Goal: Task Accomplishment & Management: Manage account settings

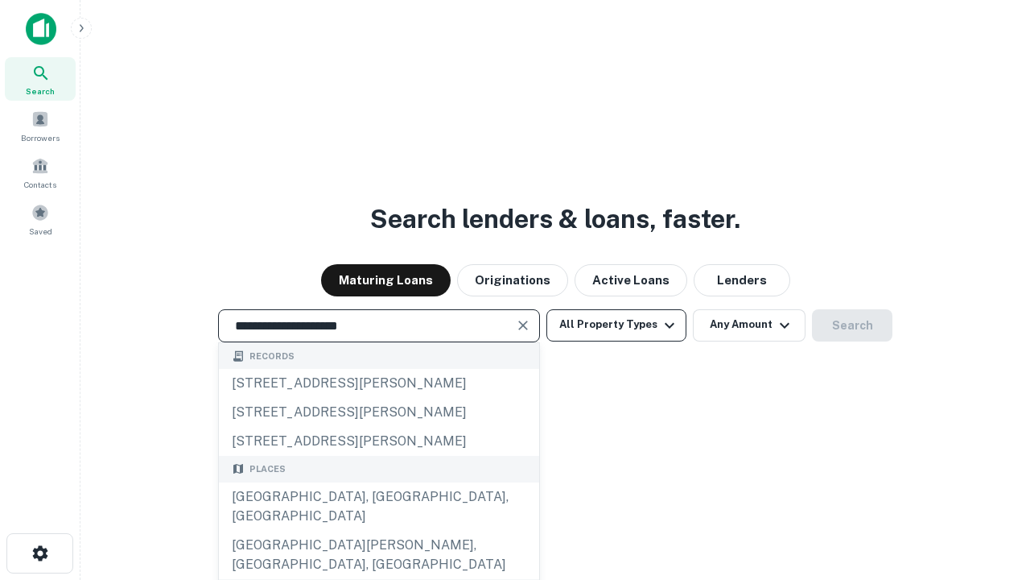
type input "**********"
click at [617, 324] on button "All Property Types" at bounding box center [617, 325] width 140 height 32
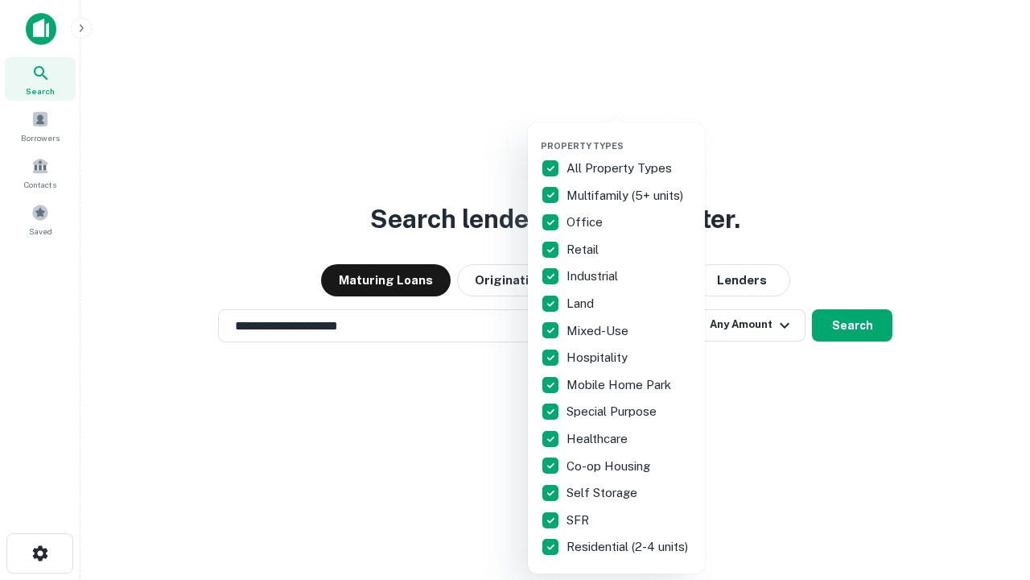
click at [629, 135] on button "button" at bounding box center [629, 135] width 177 height 1
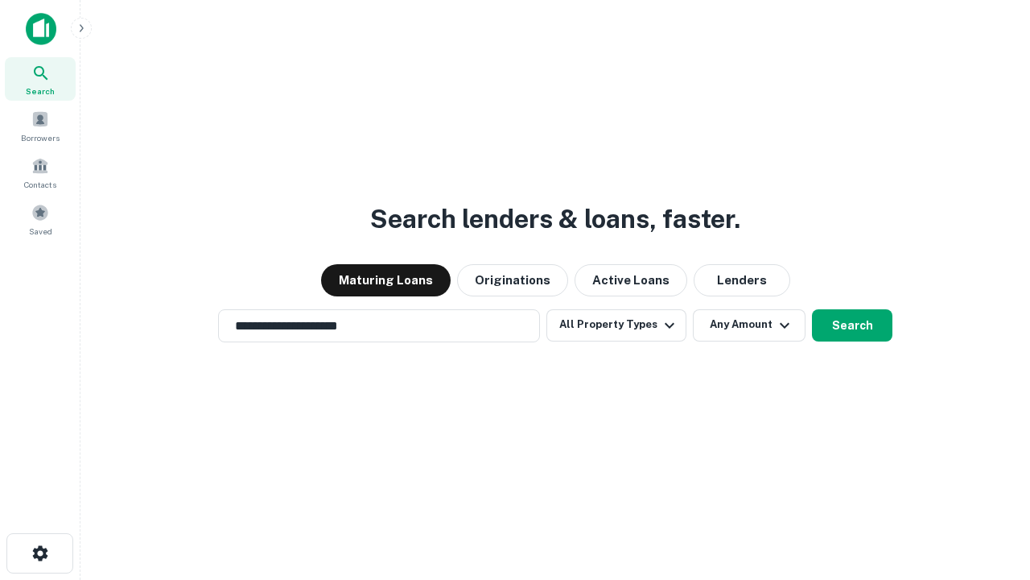
scroll to position [25, 0]
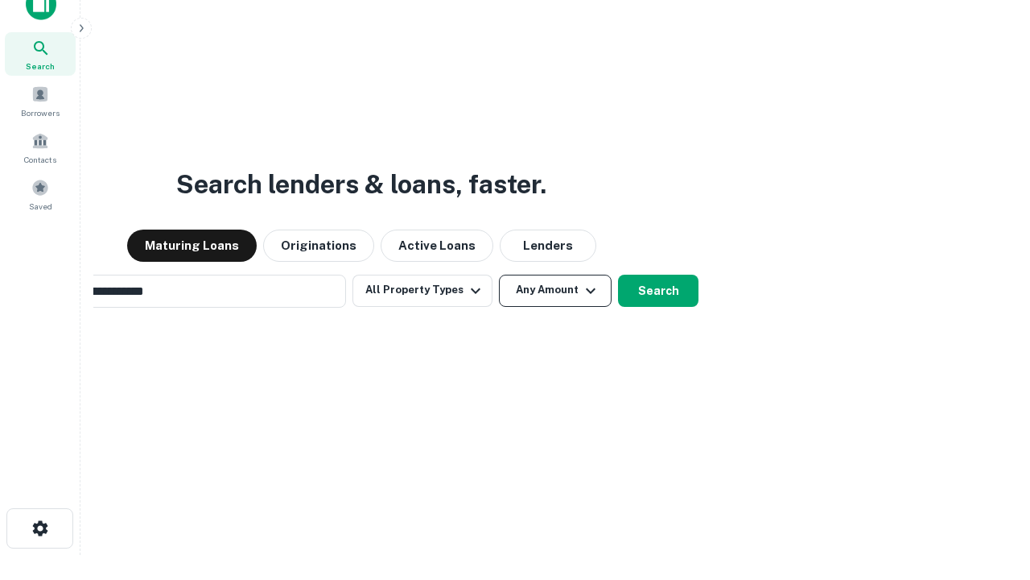
click at [499, 274] on button "Any Amount" at bounding box center [555, 290] width 113 height 32
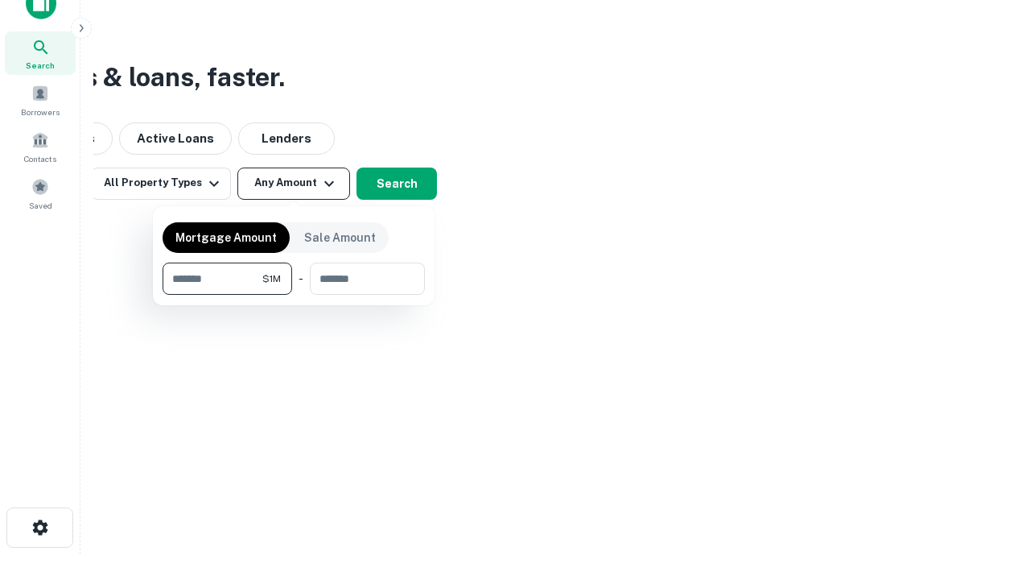
type input "*******"
click at [294, 295] on button "button" at bounding box center [294, 295] width 262 height 1
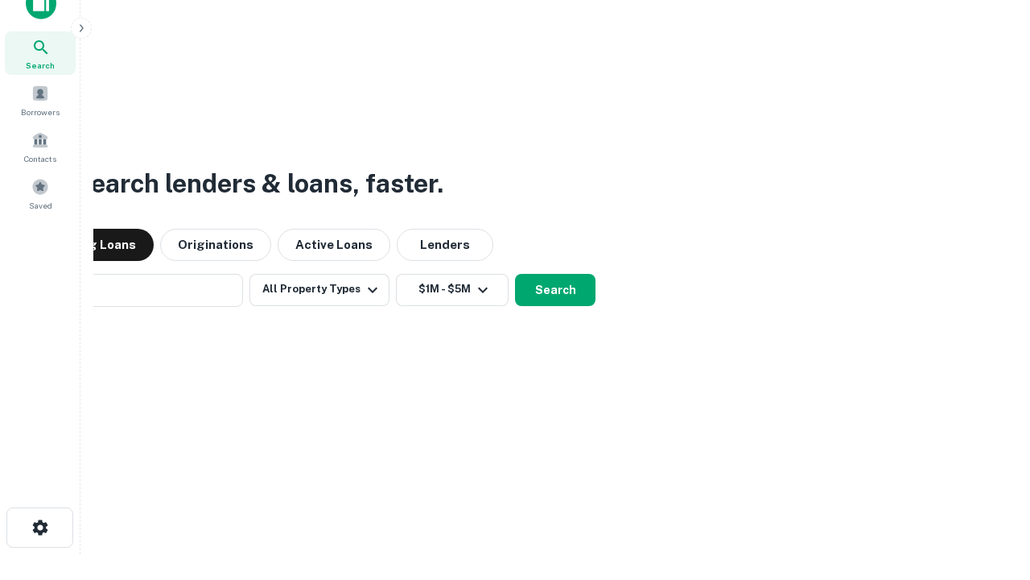
scroll to position [25, 0]
click at [515, 274] on button "Search" at bounding box center [555, 290] width 80 height 32
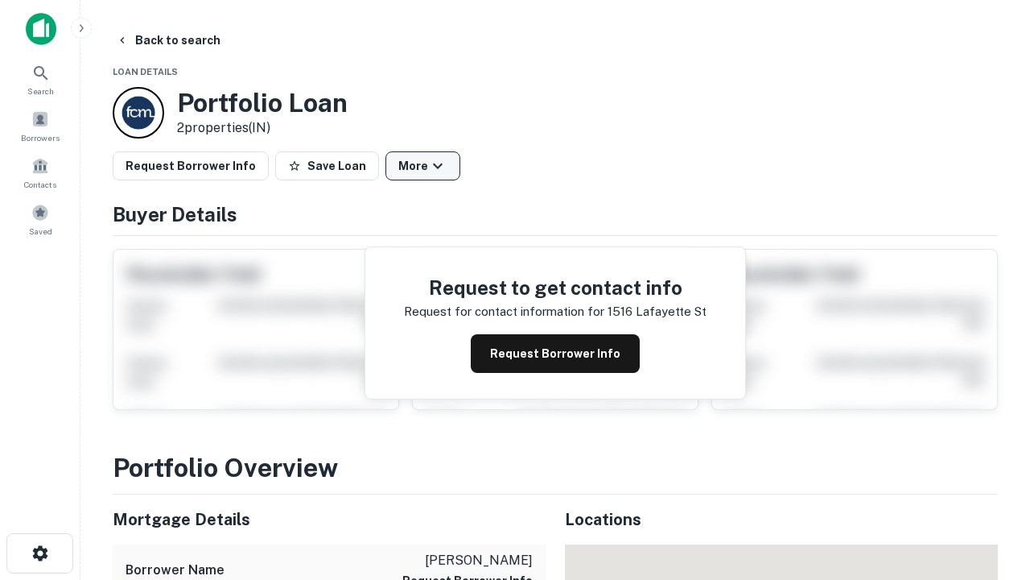
click at [423, 166] on button "More" at bounding box center [423, 165] width 75 height 29
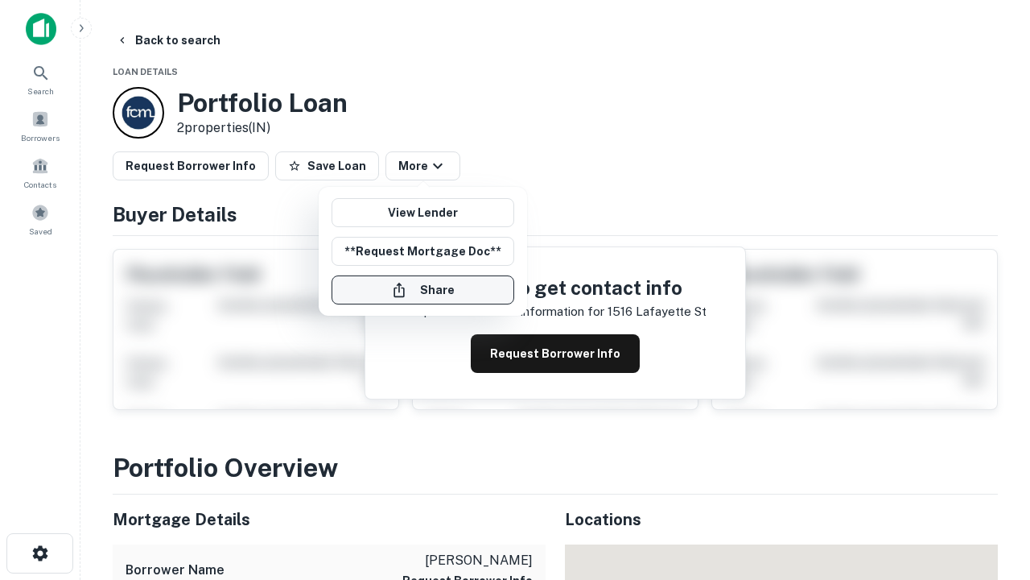
click at [423, 290] on button "Share" at bounding box center [423, 289] width 183 height 29
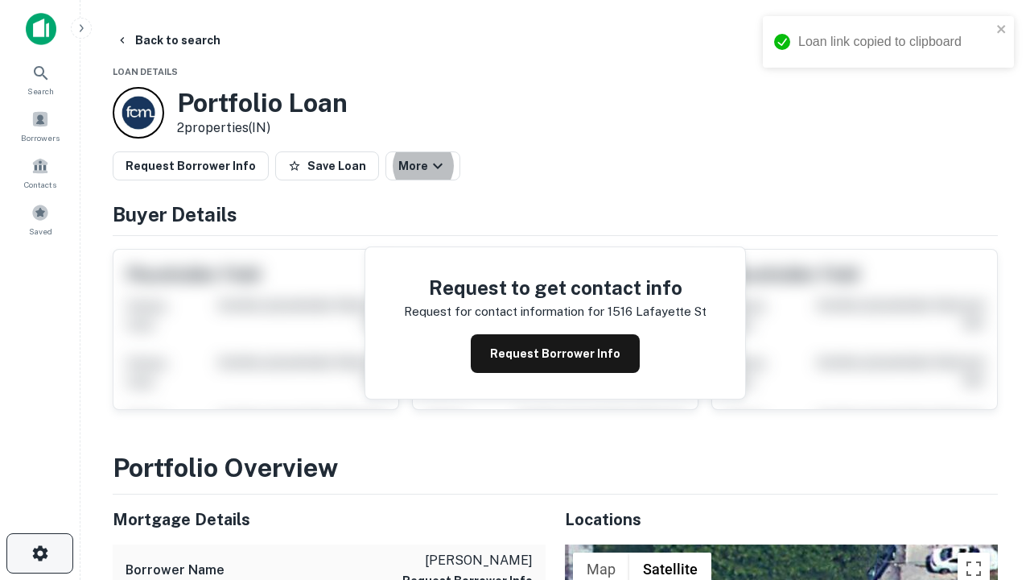
click at [39, 553] on icon "button" at bounding box center [40, 552] width 19 height 19
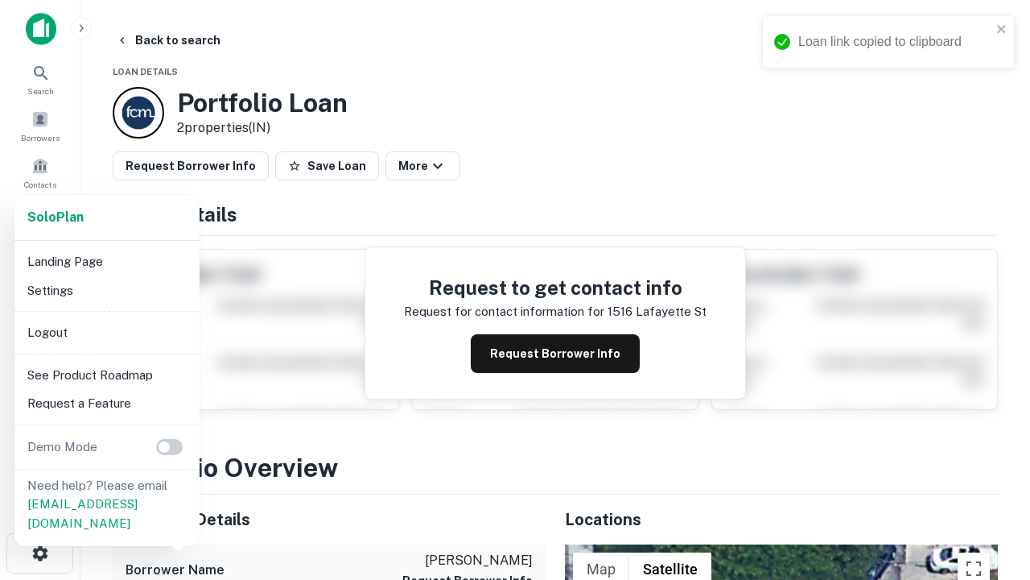
click at [106, 332] on li "Logout" at bounding box center [107, 332] width 172 height 29
